Goal: Task Accomplishment & Management: Use online tool/utility

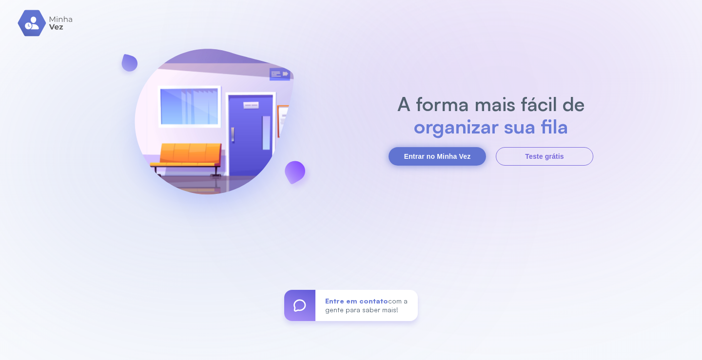
click at [447, 161] on button "Entrar no Minha Vez" at bounding box center [436, 156] width 97 height 19
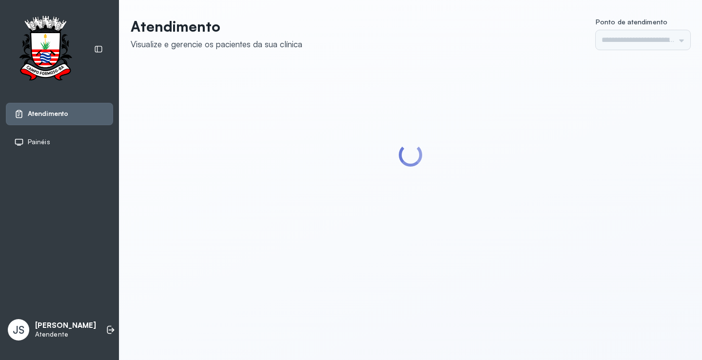
type input "*********"
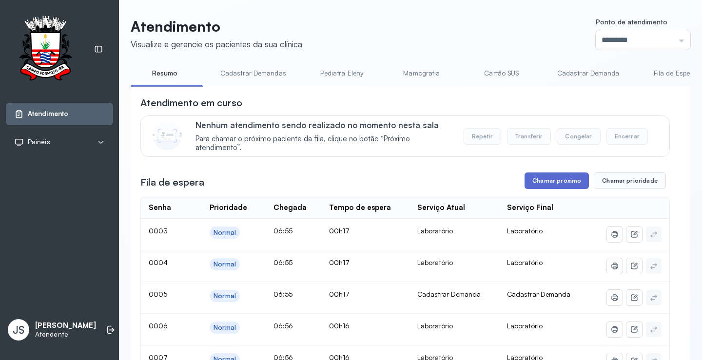
click at [543, 182] on button "Chamar próximo" at bounding box center [556, 180] width 64 height 17
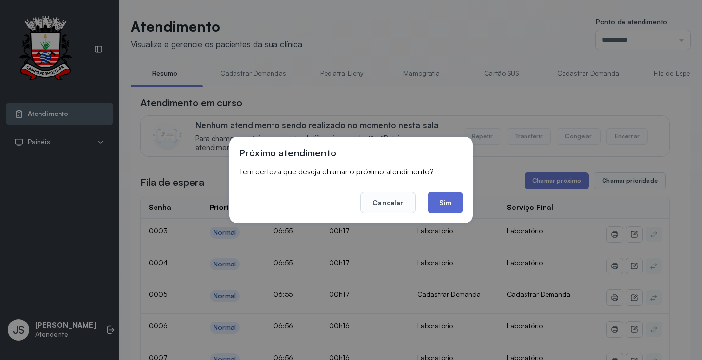
click at [447, 202] on button "Sim" at bounding box center [445, 202] width 36 height 21
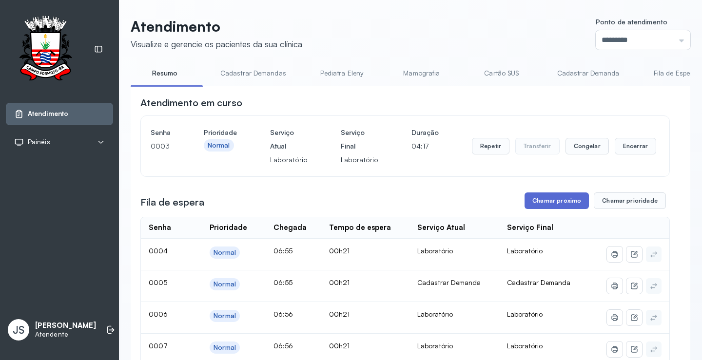
click at [567, 204] on button "Chamar próximo" at bounding box center [556, 200] width 64 height 17
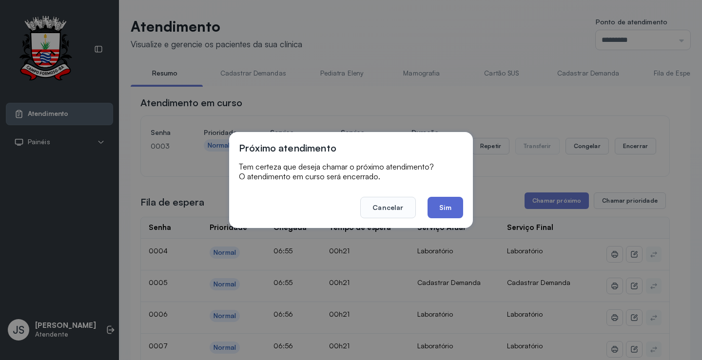
click at [440, 207] on button "Sim" at bounding box center [445, 207] width 36 height 21
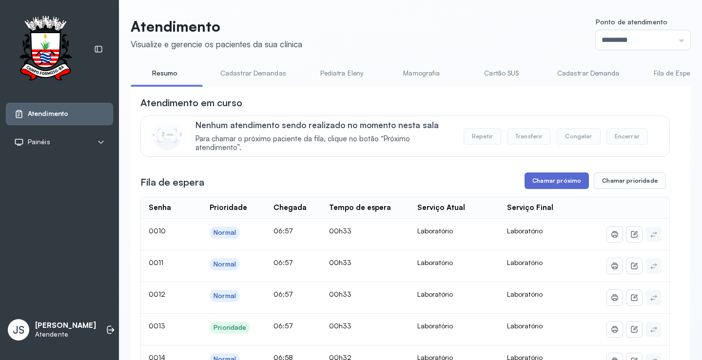
click at [555, 182] on button "Chamar próximo" at bounding box center [556, 180] width 64 height 17
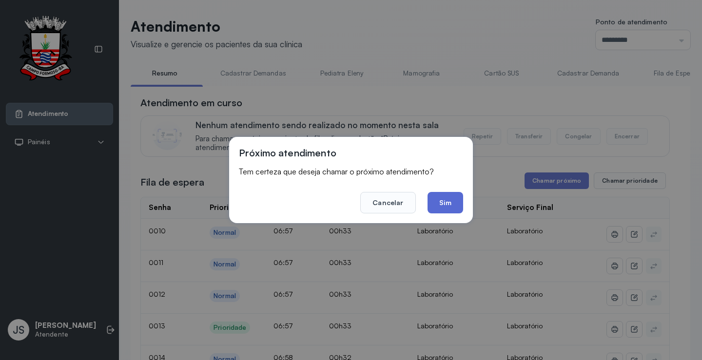
click at [449, 202] on button "Sim" at bounding box center [445, 202] width 36 height 21
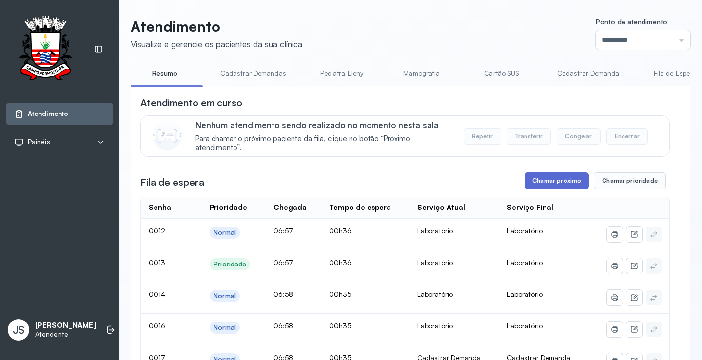
click at [569, 182] on button "Chamar próximo" at bounding box center [556, 180] width 64 height 17
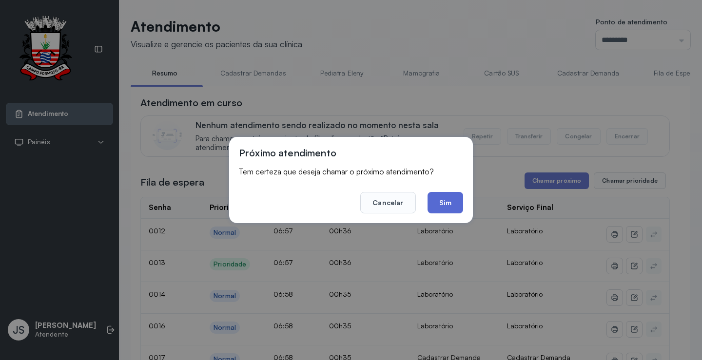
click at [455, 203] on button "Sim" at bounding box center [445, 202] width 36 height 21
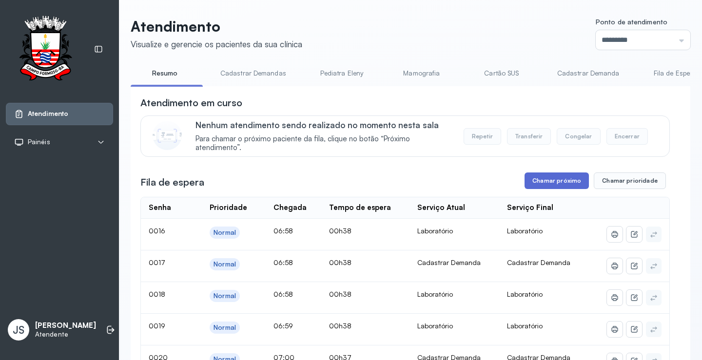
click at [541, 182] on button "Chamar próximo" at bounding box center [556, 180] width 64 height 17
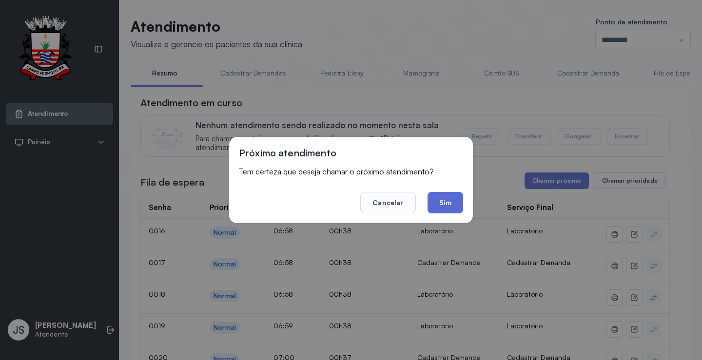
click at [439, 201] on button "Sim" at bounding box center [445, 202] width 36 height 21
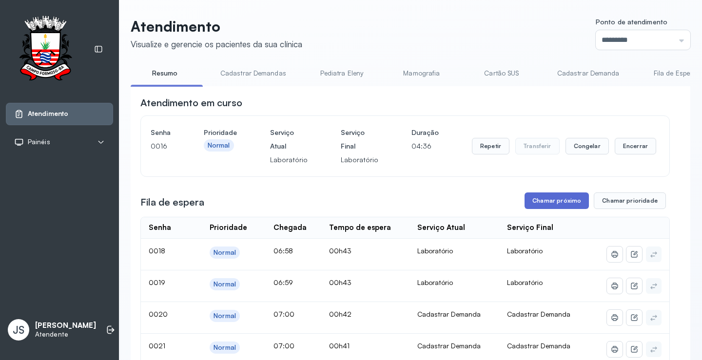
click at [562, 201] on button "Chamar próximo" at bounding box center [556, 200] width 64 height 17
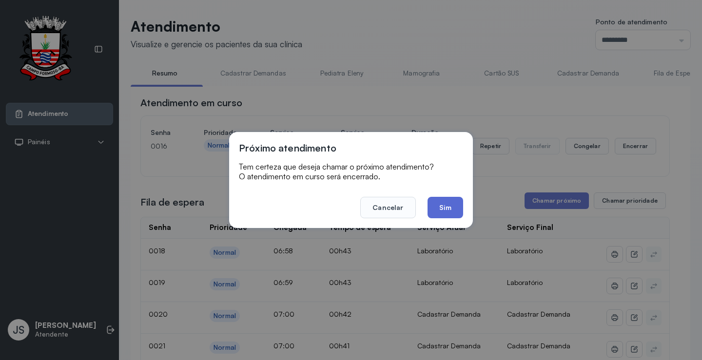
click at [452, 204] on button "Sim" at bounding box center [445, 207] width 36 height 21
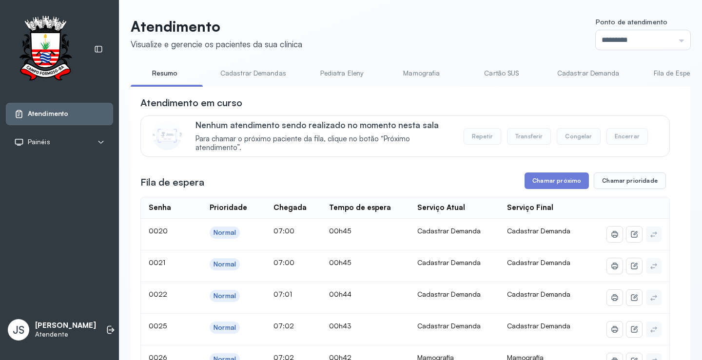
scroll to position [146, 0]
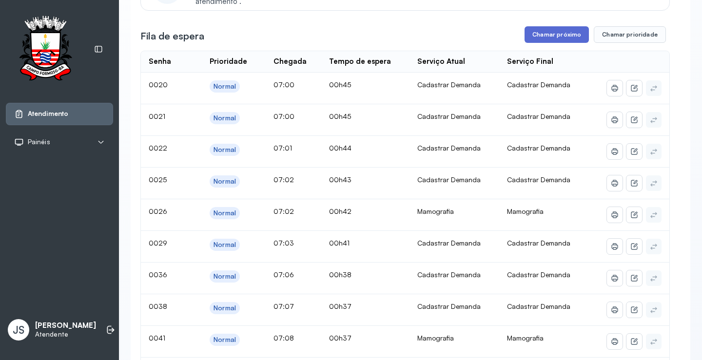
click at [561, 38] on button "Chamar próximo" at bounding box center [556, 34] width 64 height 17
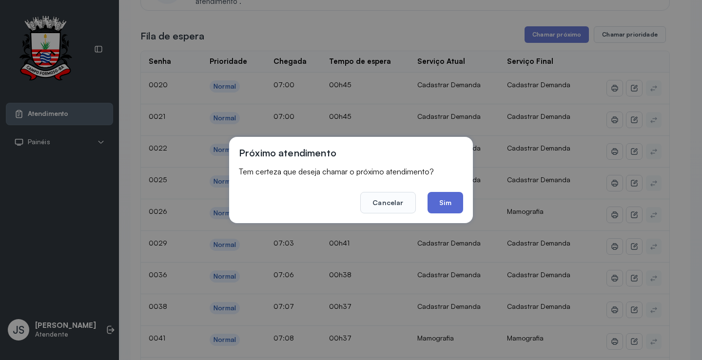
click at [451, 198] on button "Sim" at bounding box center [445, 202] width 36 height 21
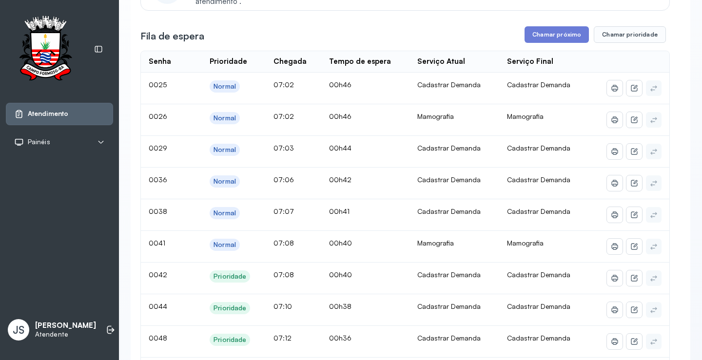
click at [556, 38] on button "Chamar próximo" at bounding box center [556, 34] width 64 height 17
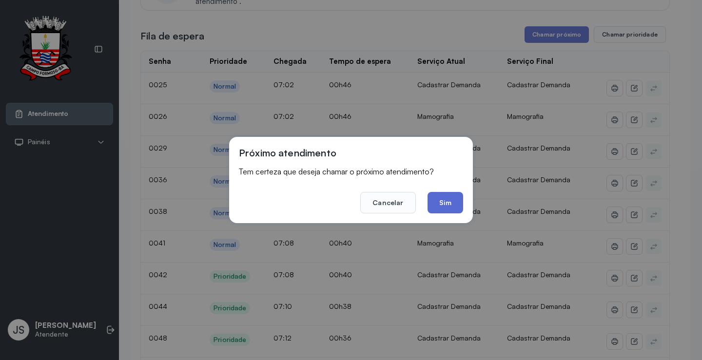
click at [449, 202] on button "Sim" at bounding box center [445, 202] width 36 height 21
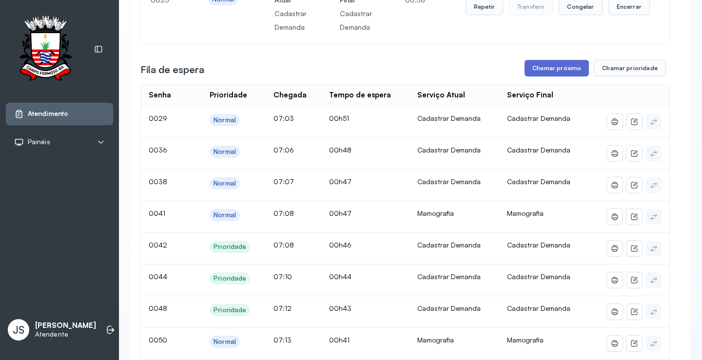
click at [557, 66] on button "Chamar próximo" at bounding box center [556, 68] width 64 height 17
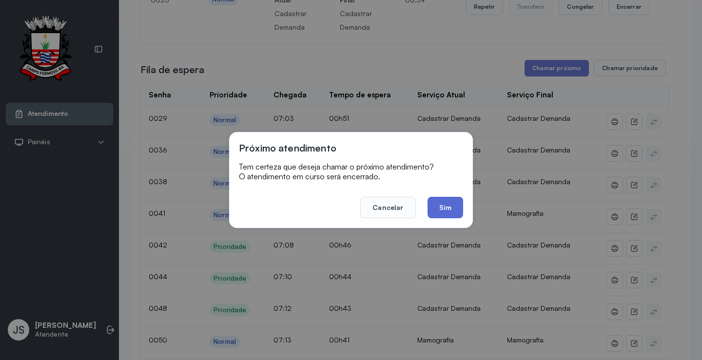
click at [445, 205] on button "Sim" at bounding box center [445, 207] width 36 height 21
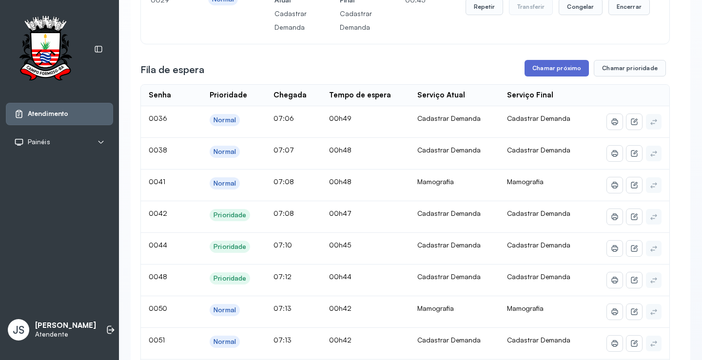
click at [563, 69] on button "Chamar próximo" at bounding box center [556, 68] width 64 height 17
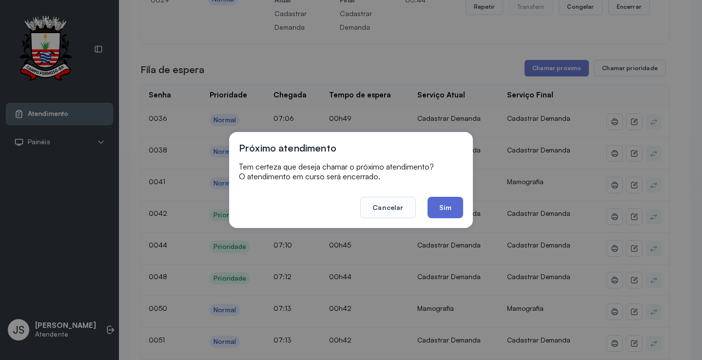
click at [442, 208] on button "Sim" at bounding box center [445, 207] width 36 height 21
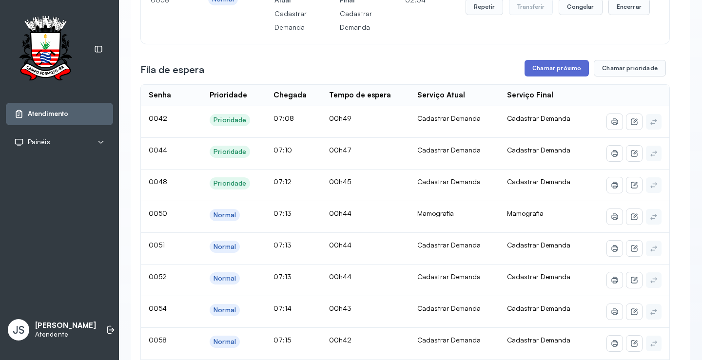
click at [572, 70] on button "Chamar próximo" at bounding box center [556, 68] width 64 height 17
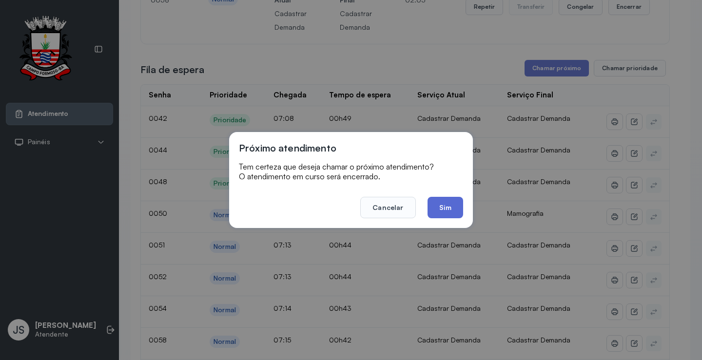
click at [456, 206] on button "Sim" at bounding box center [445, 207] width 36 height 21
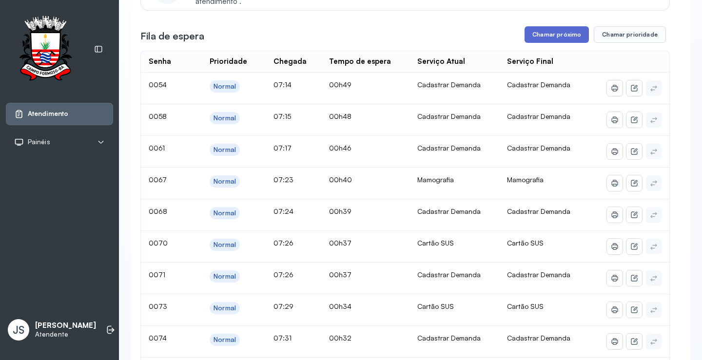
click at [553, 35] on button "Chamar próximo" at bounding box center [556, 34] width 64 height 17
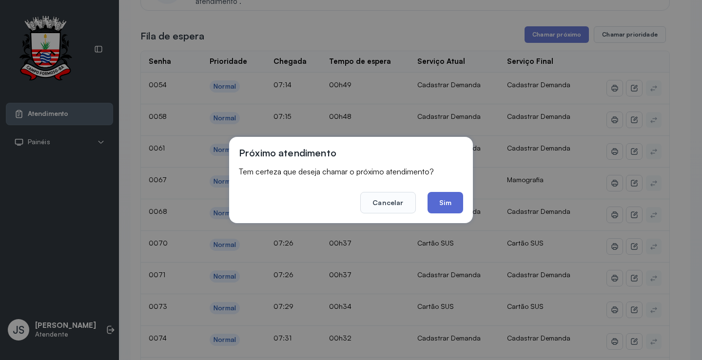
click at [448, 200] on button "Sim" at bounding box center [445, 202] width 36 height 21
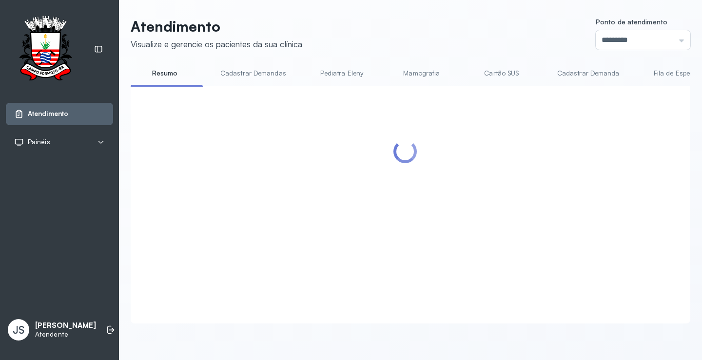
scroll to position [0, 0]
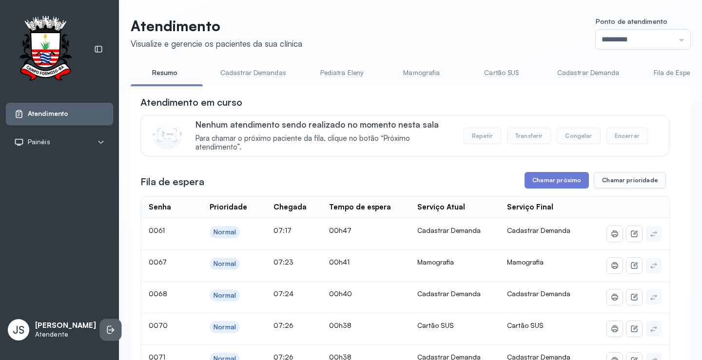
click at [106, 325] on li at bounding box center [110, 329] width 21 height 21
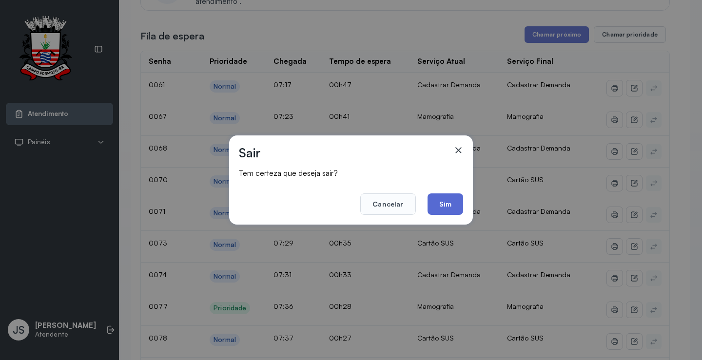
click at [442, 201] on button "Sim" at bounding box center [445, 203] width 36 height 21
